Goal: Transaction & Acquisition: Purchase product/service

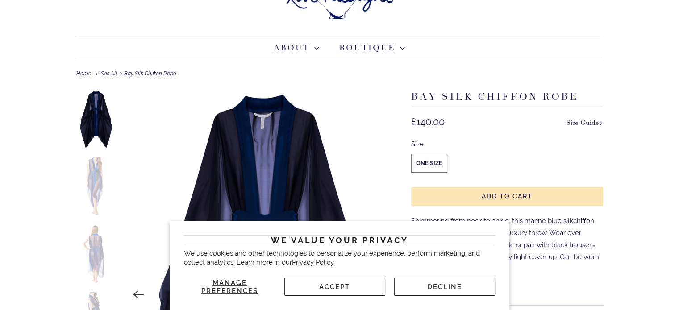
scroll to position [48, 0]
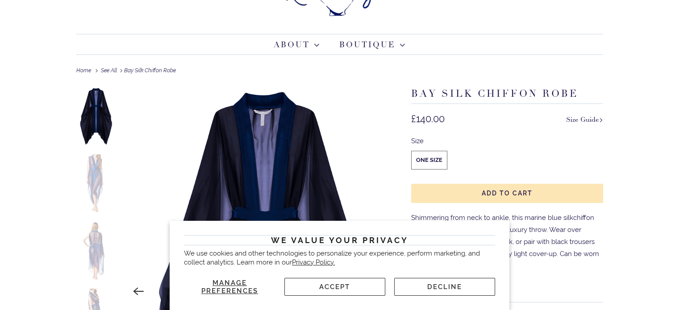
click at [99, 176] on img at bounding box center [95, 184] width 39 height 59
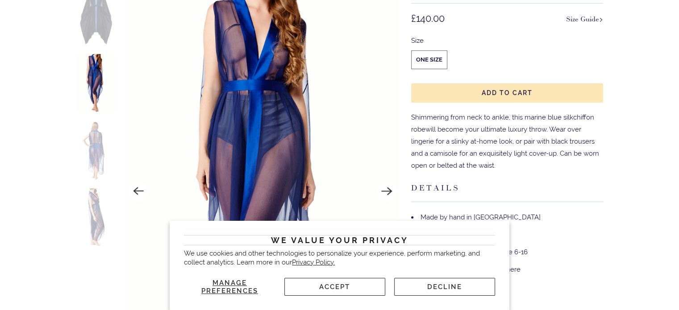
scroll to position [150, 0]
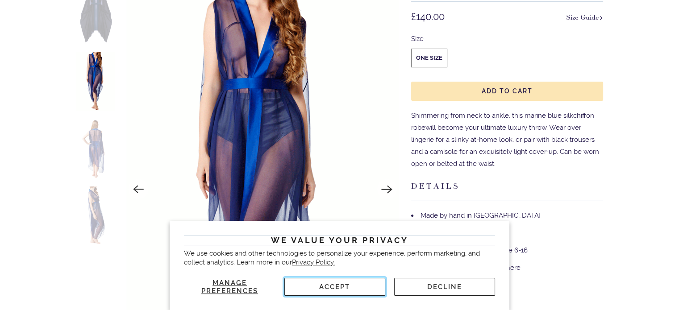
click at [361, 294] on button "Accept" at bounding box center [335, 287] width 101 height 18
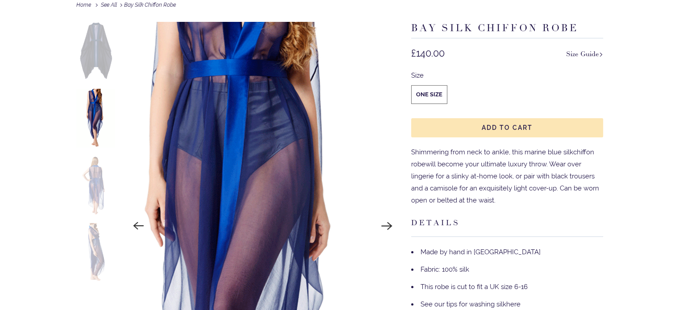
scroll to position [111, 0]
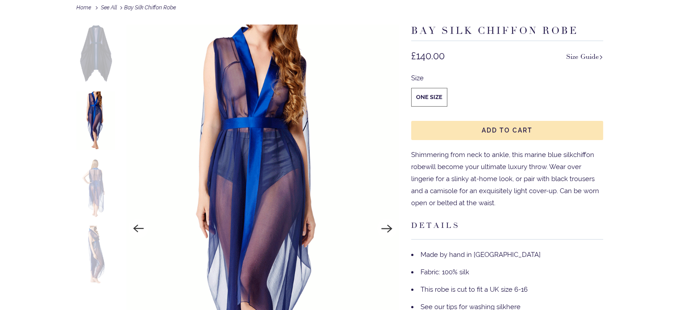
click at [97, 177] on img at bounding box center [95, 188] width 39 height 59
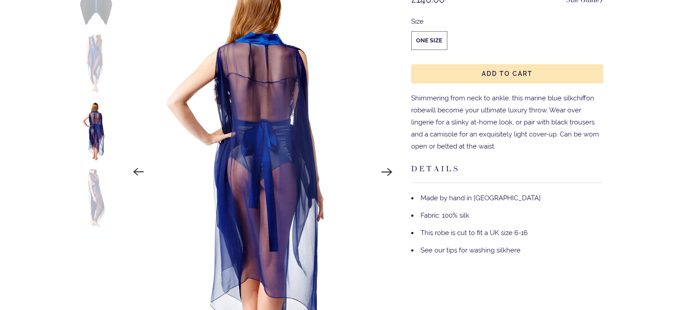
scroll to position [167, 0]
click at [105, 199] on img at bounding box center [95, 199] width 39 height 59
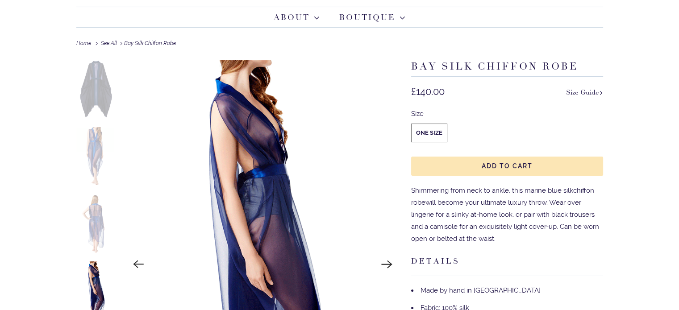
scroll to position [75, 0]
click at [97, 154] on img at bounding box center [95, 157] width 39 height 59
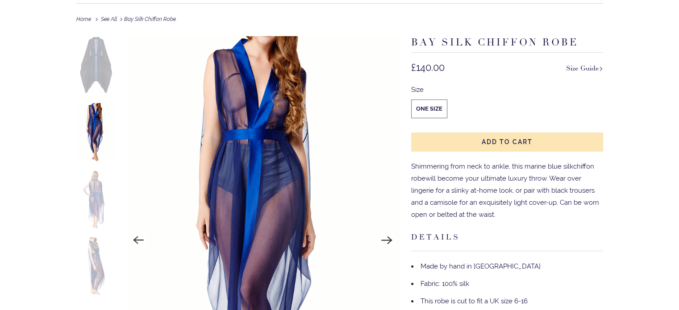
scroll to position [96, 0]
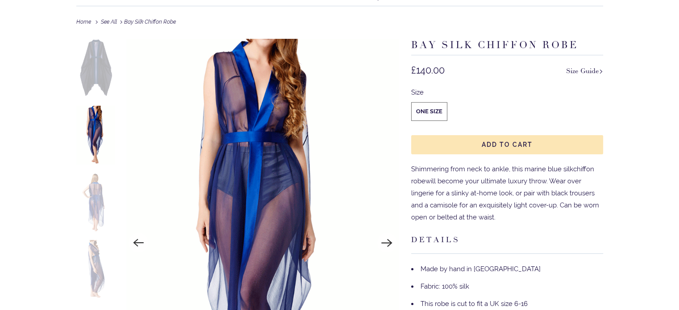
click at [90, 70] on img at bounding box center [95, 68] width 39 height 59
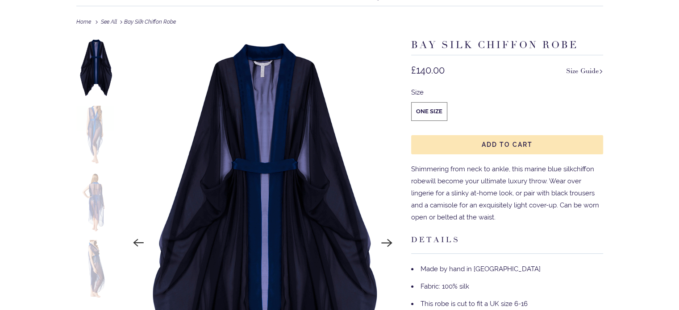
click at [95, 130] on img at bounding box center [95, 135] width 39 height 59
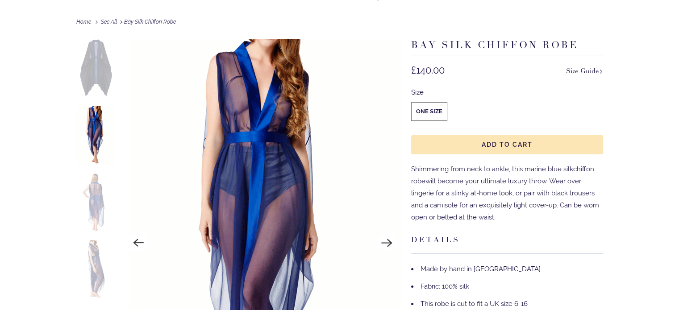
scroll to position [0, 0]
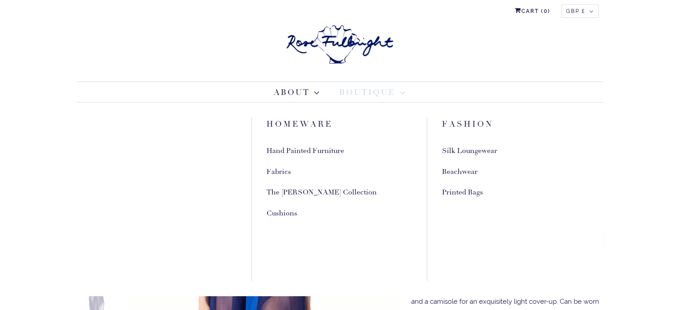
click at [349, 88] on link "Boutique" at bounding box center [372, 93] width 66 height 12
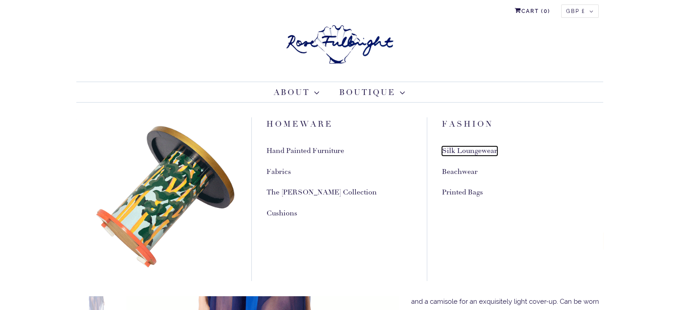
click at [477, 146] on link "Silk Loungewear" at bounding box center [469, 150] width 55 height 9
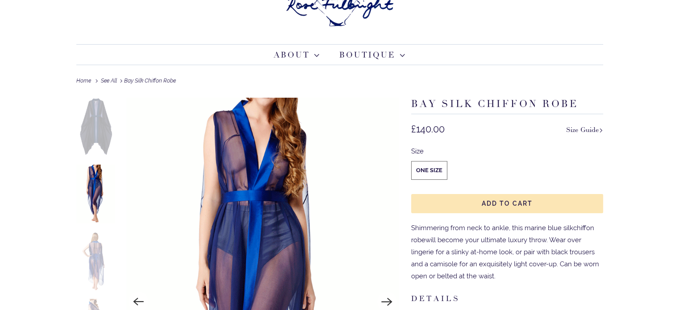
scroll to position [33, 0]
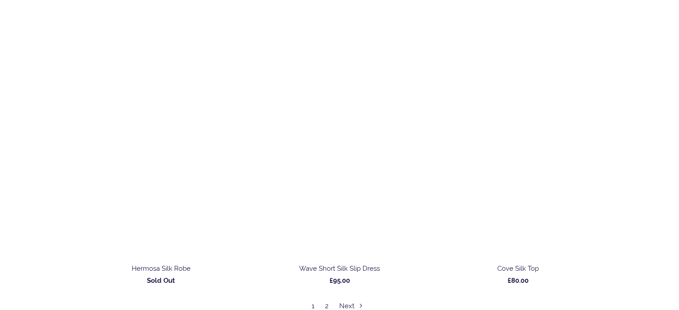
scroll to position [4666, 0]
